Goal: Transaction & Acquisition: Download file/media

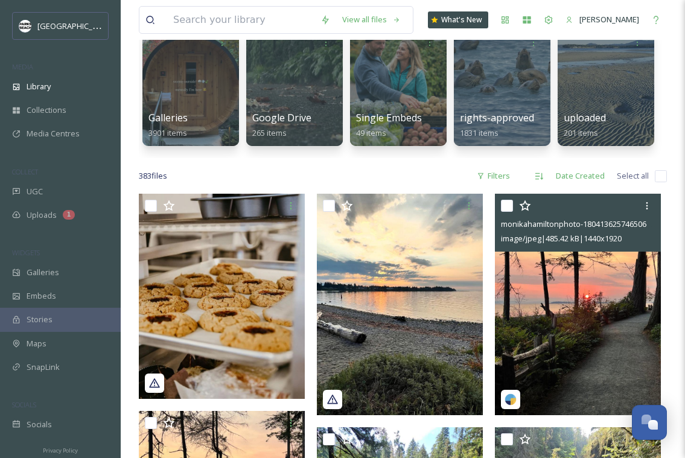
scroll to position [110, 0]
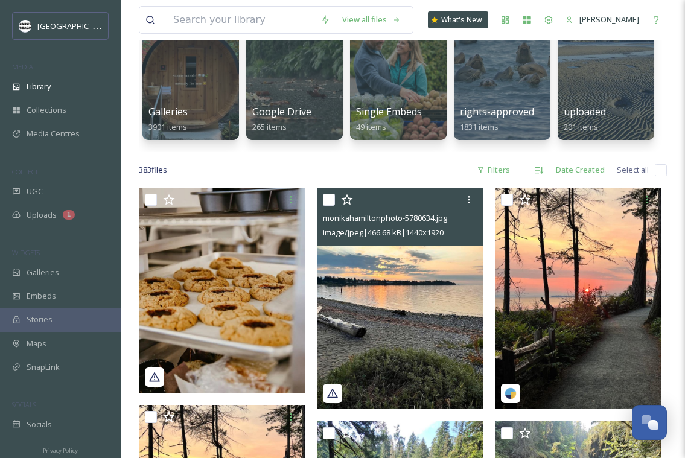
click at [442, 286] on img at bounding box center [400, 299] width 166 height 222
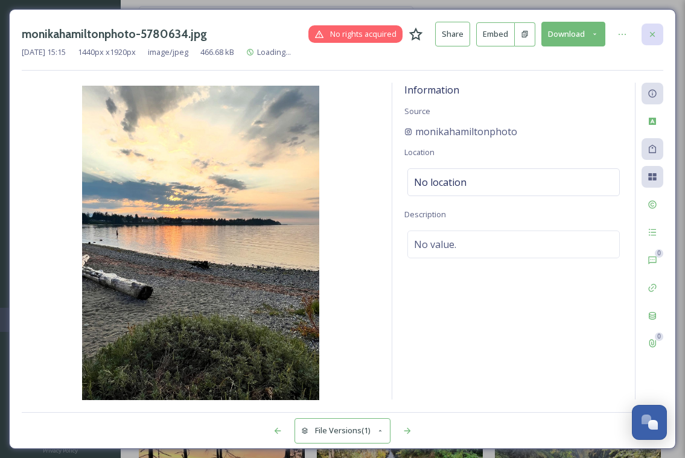
click at [654, 33] on icon at bounding box center [653, 35] width 10 height 10
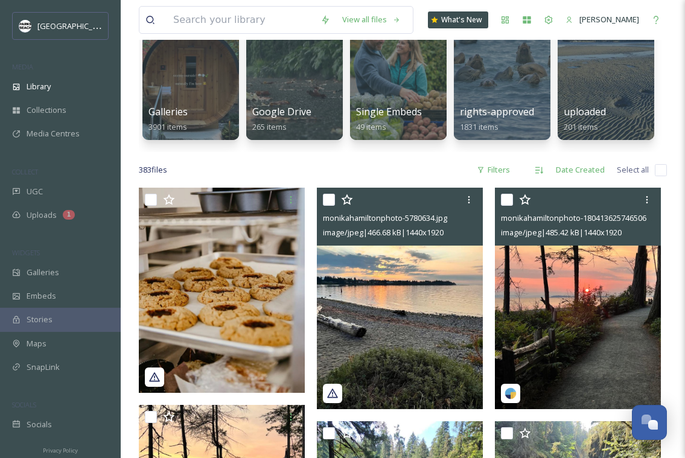
click at [550, 303] on img at bounding box center [578, 299] width 166 height 222
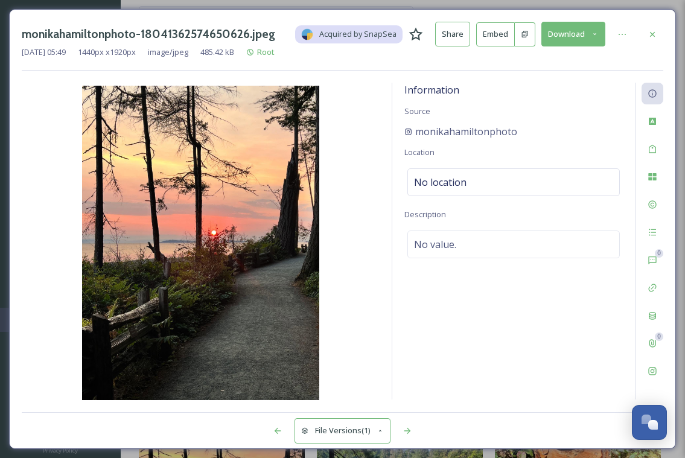
click at [662, 19] on div "monikahamiltonphoto-18041362574650626.jpeg Acquired by SnapSea Share Embed Down…" at bounding box center [342, 229] width 667 height 440
click at [657, 22] on div "monikahamiltonphoto-18041362574650626.jpeg Acquired by SnapSea Share Embed Down…" at bounding box center [343, 34] width 642 height 25
click at [657, 30] on div at bounding box center [653, 35] width 22 height 22
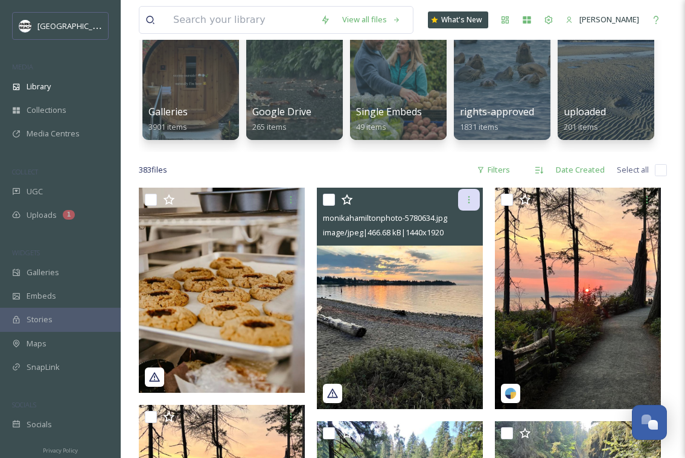
click at [468, 202] on icon at bounding box center [469, 200] width 10 height 10
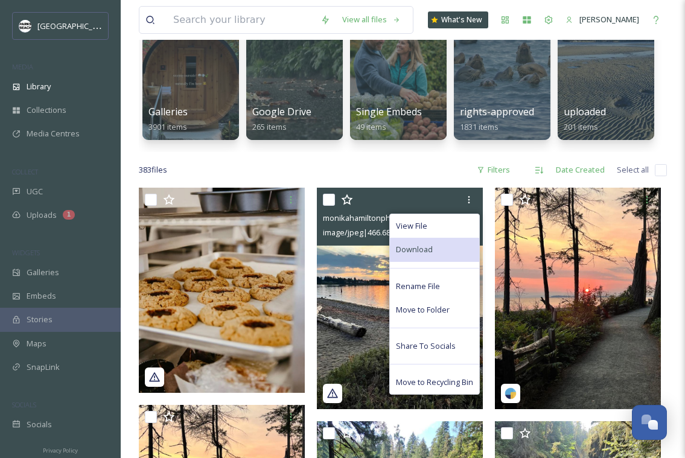
click at [403, 248] on span "Download" at bounding box center [414, 249] width 37 height 11
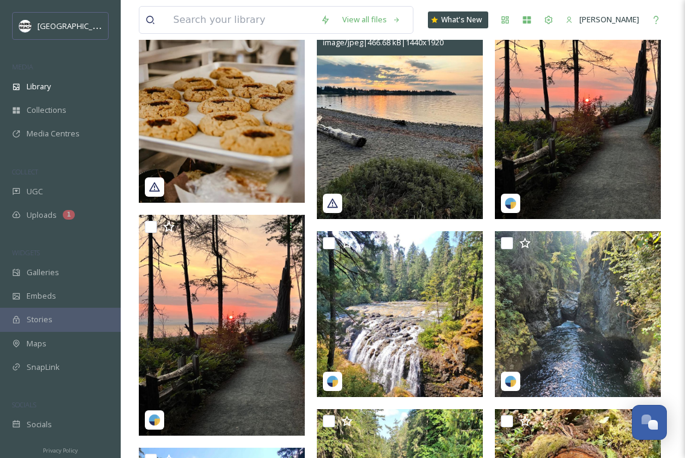
scroll to position [189, 0]
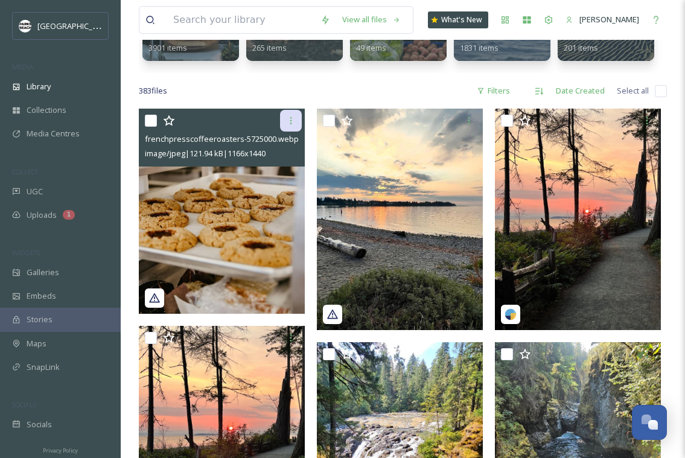
click at [291, 118] on icon at bounding box center [291, 120] width 2 height 7
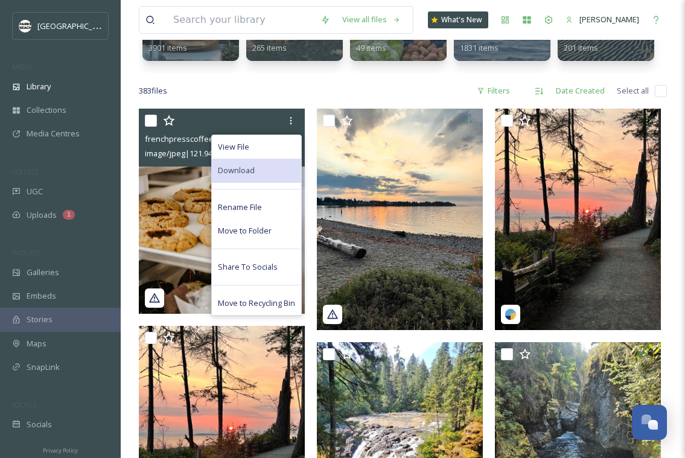
click at [257, 162] on div "Download" at bounding box center [256, 171] width 89 height 24
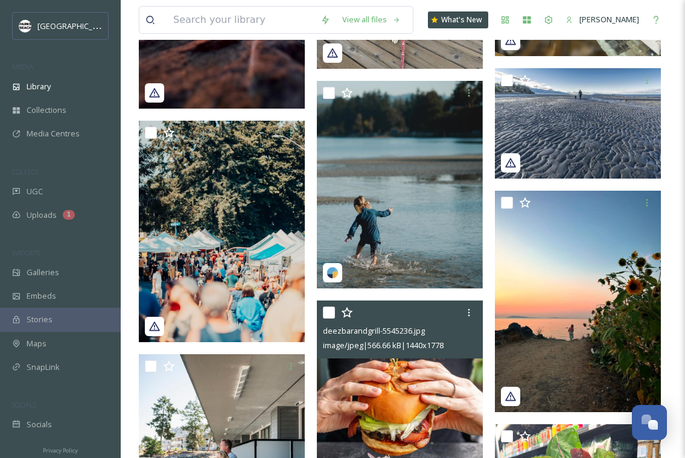
scroll to position [1813, 0]
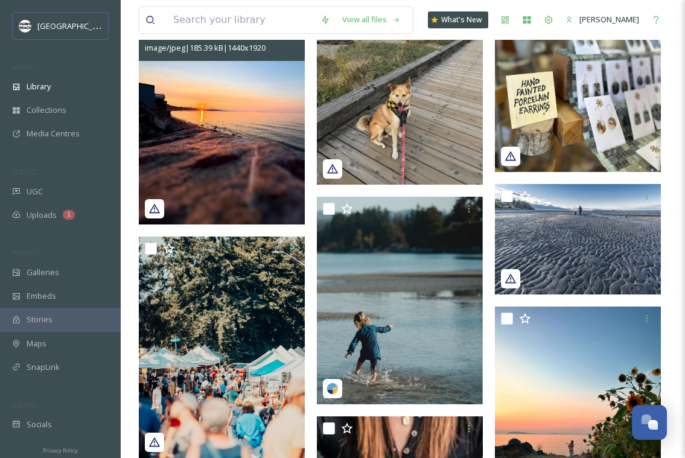
click at [274, 118] on img at bounding box center [222, 115] width 166 height 222
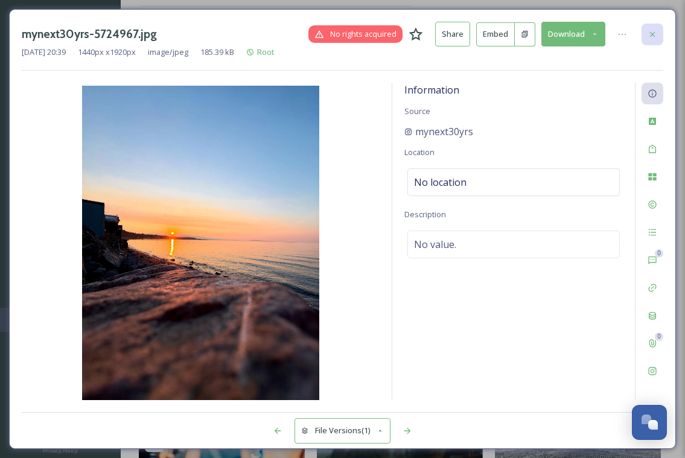
click at [652, 25] on div at bounding box center [653, 35] width 22 height 22
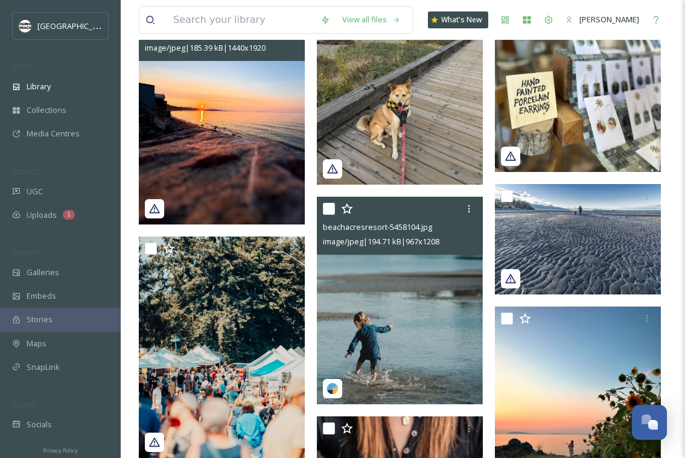
scroll to position [2025, 0]
